Goal: Task Accomplishment & Management: Use online tool/utility

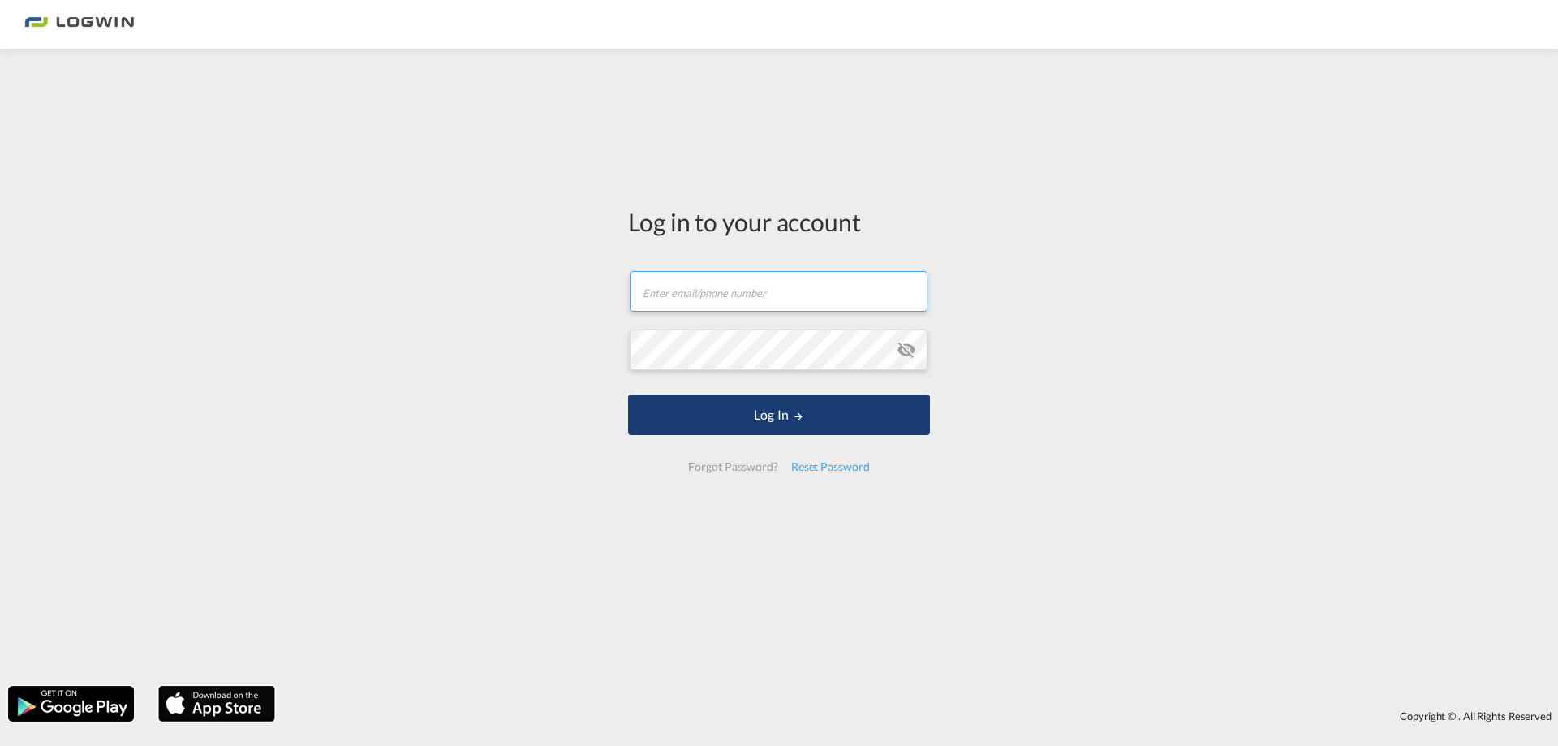
type input "[PERSON_NAME][EMAIL_ADDRESS][PERSON_NAME][DOMAIN_NAME]"
click at [756, 410] on button "Log In" at bounding box center [779, 414] width 302 height 41
